Goal: Task Accomplishment & Management: Complete application form

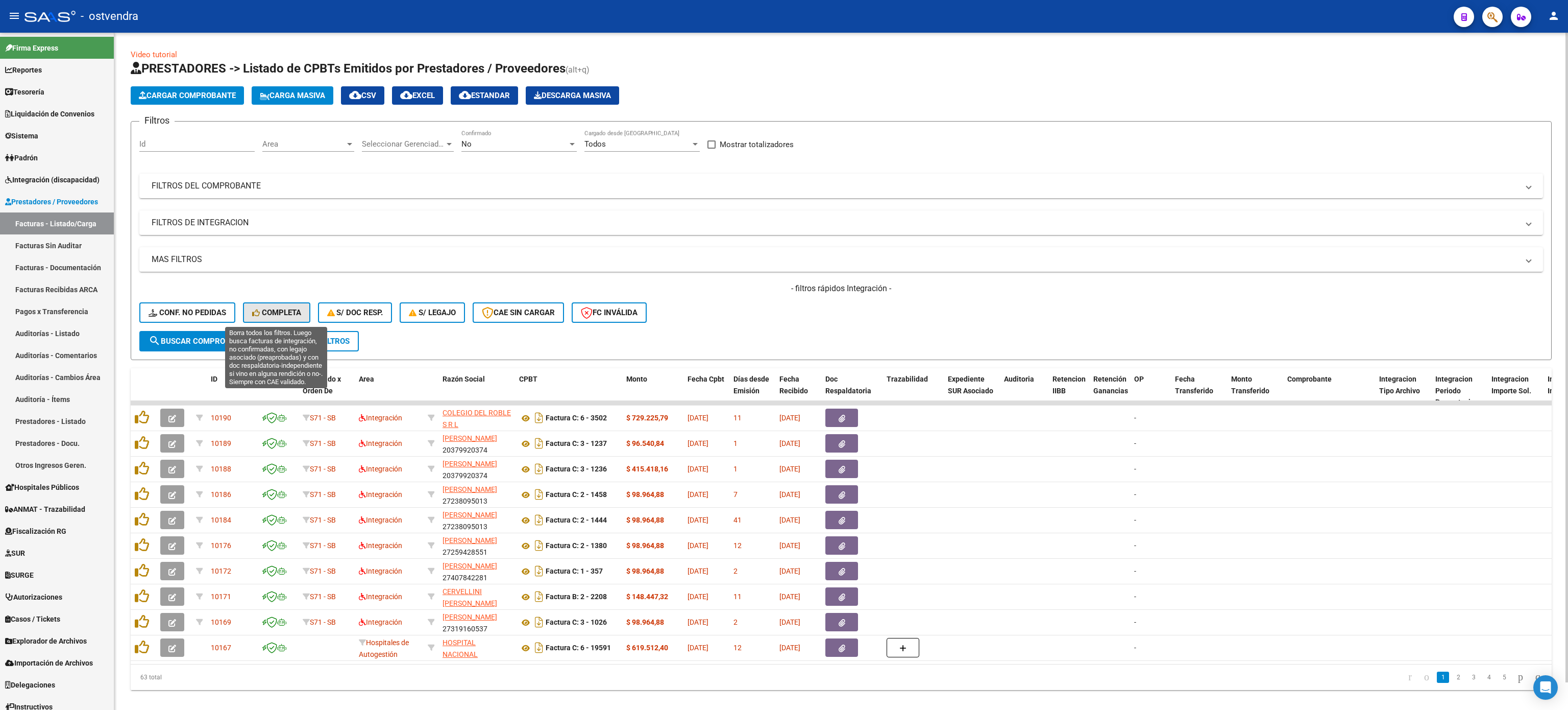
click at [295, 308] on span "Completa" at bounding box center [276, 312] width 49 height 9
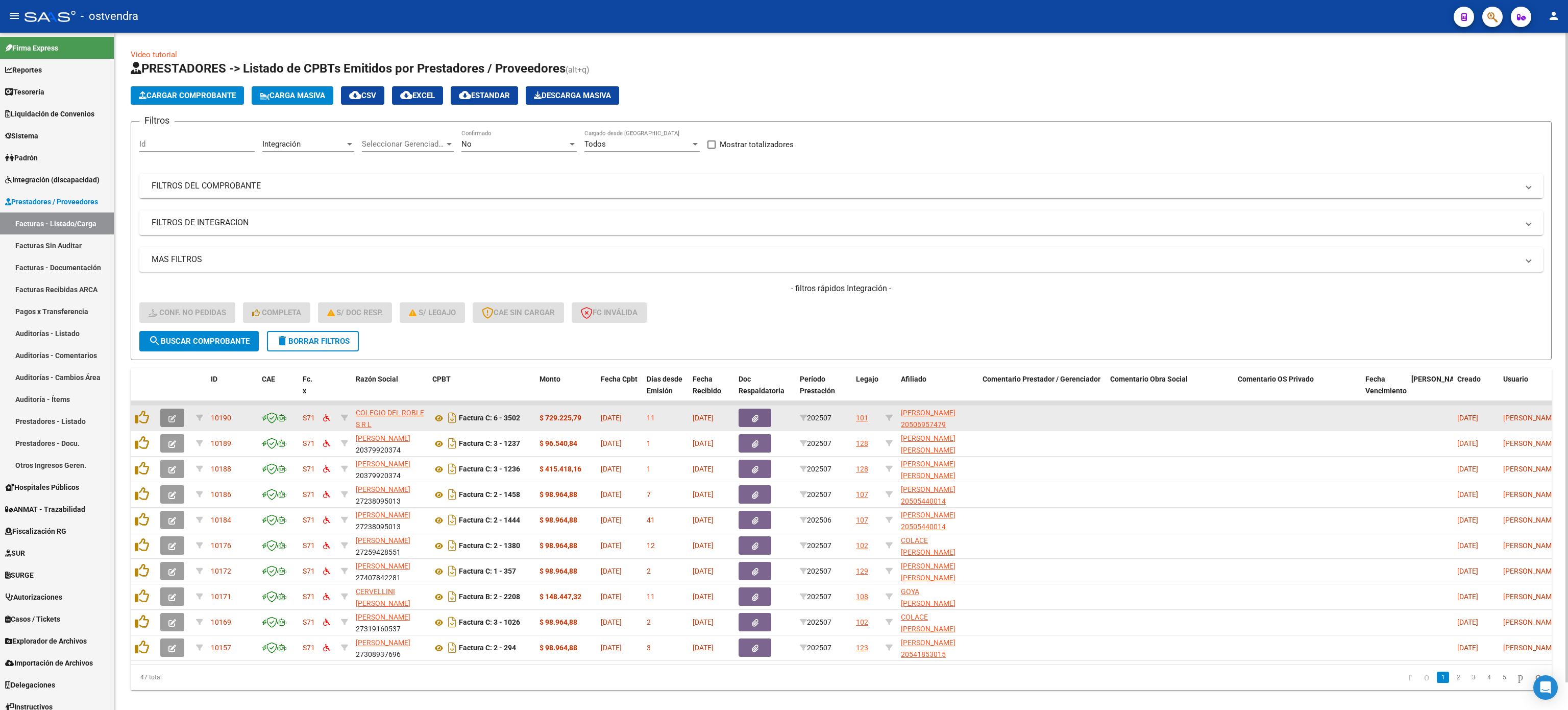
click at [176, 416] on icon "button" at bounding box center [172, 418] width 8 height 8
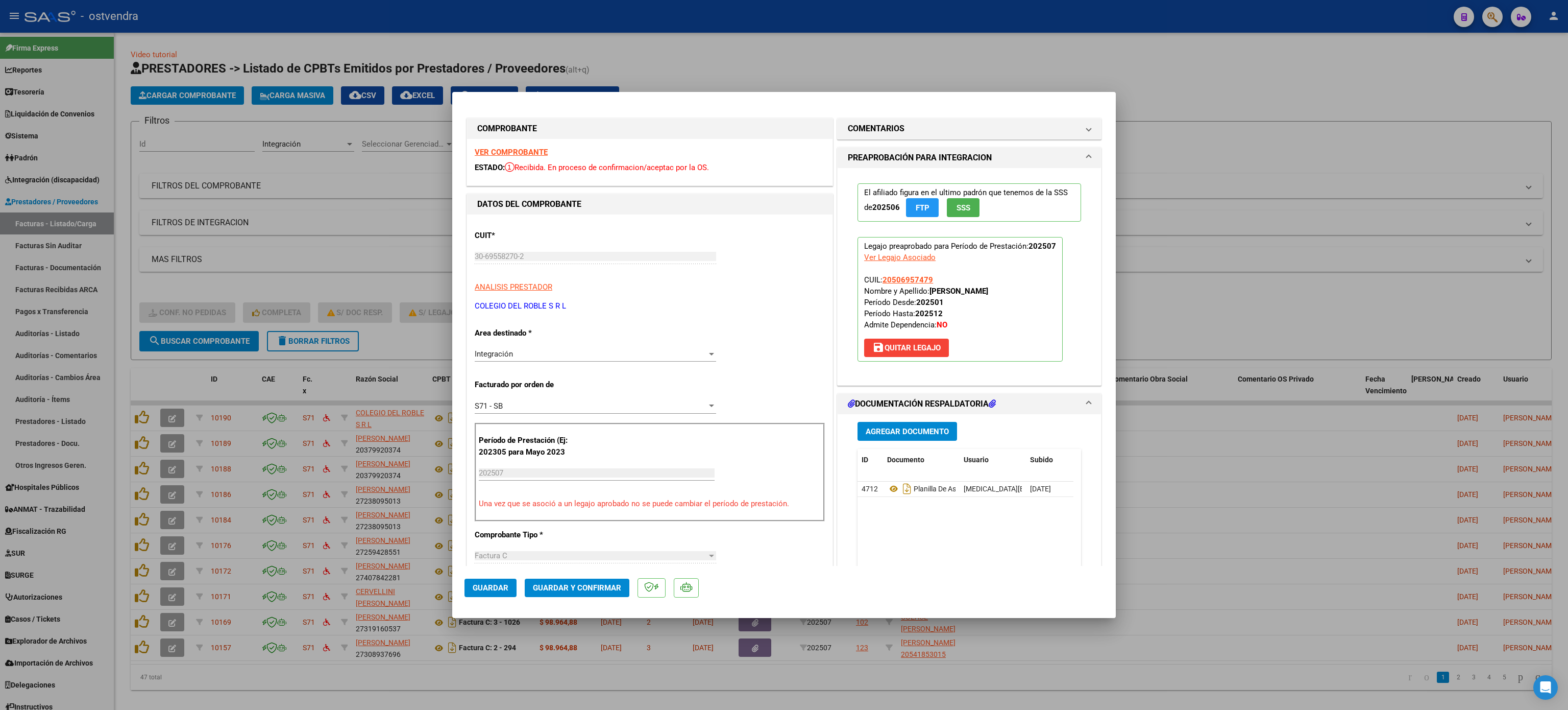
click at [530, 150] on strong "VER COMPROBANTE" at bounding box center [511, 152] width 73 height 9
click at [887, 490] on icon at bounding box center [894, 489] width 13 height 12
click at [583, 584] on span "Guardar y Confirmar" at bounding box center [577, 588] width 88 height 9
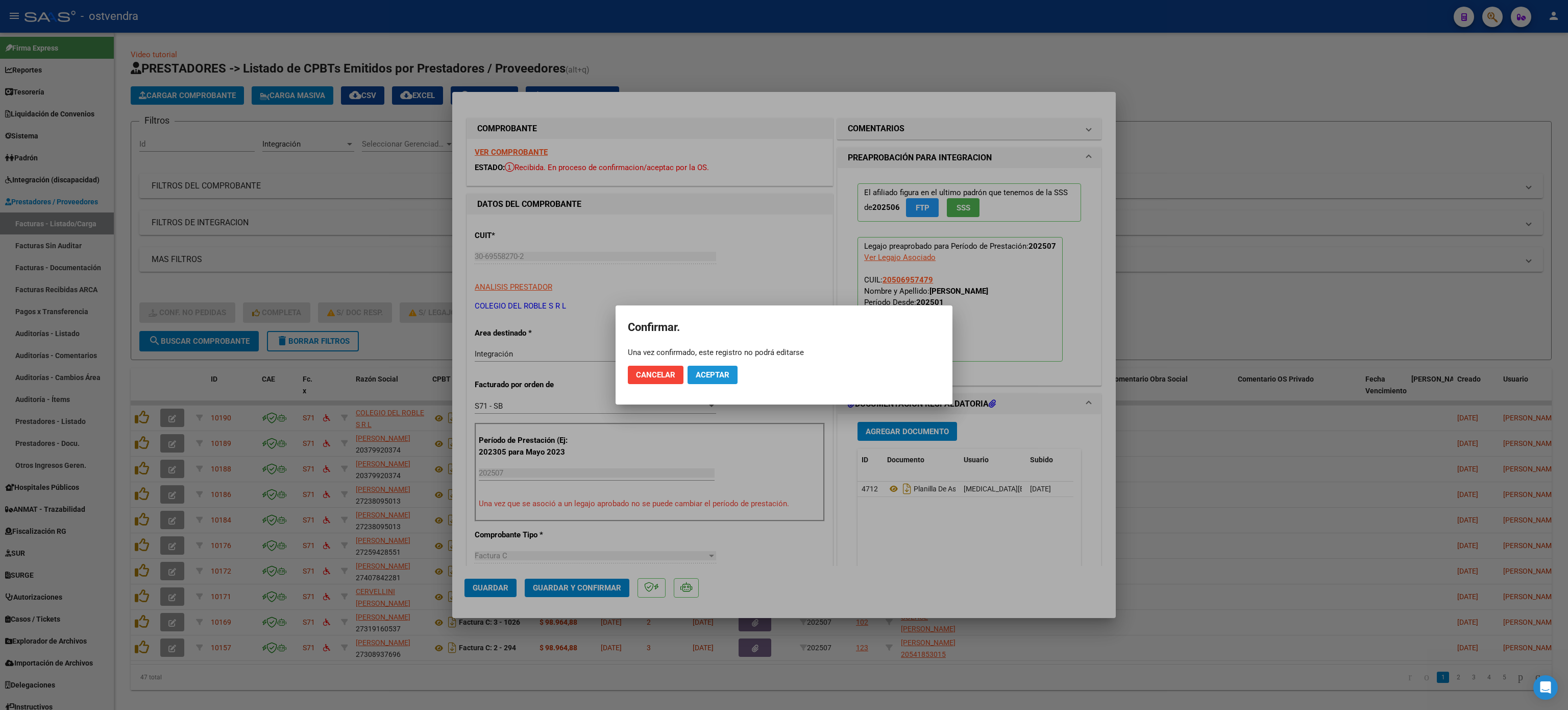
click at [710, 372] on span "Aceptar" at bounding box center [713, 375] width 34 height 9
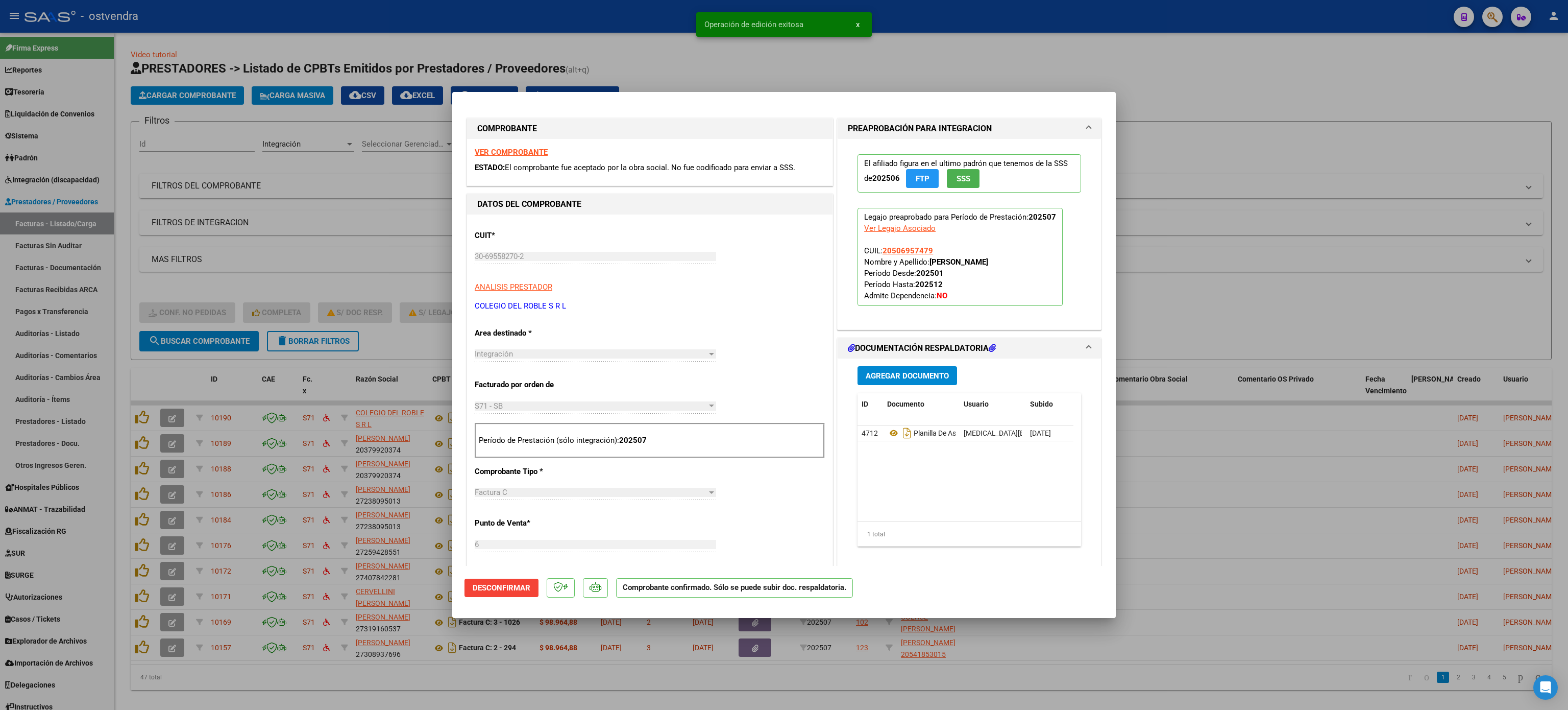
click at [1116, 52] on div at bounding box center [784, 355] width 1568 height 710
